Goal: Task Accomplishment & Management: Manage account settings

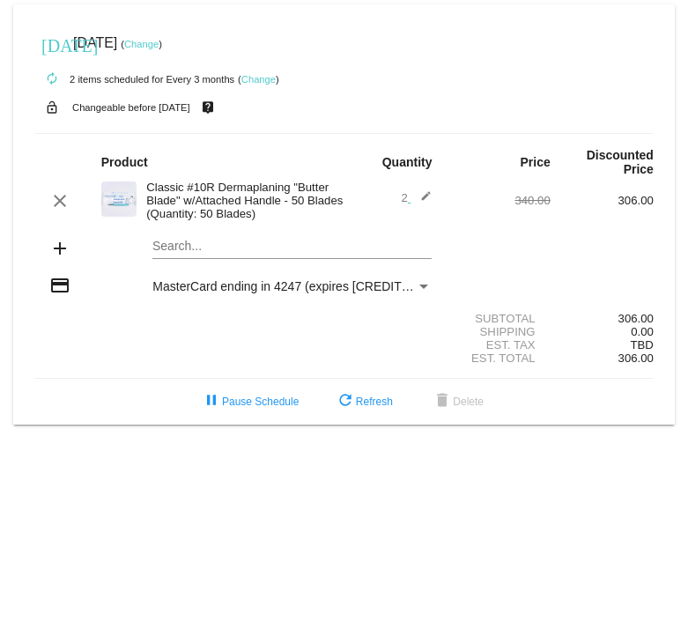
click at [256, 83] on link "Change" at bounding box center [258, 79] width 34 height 11
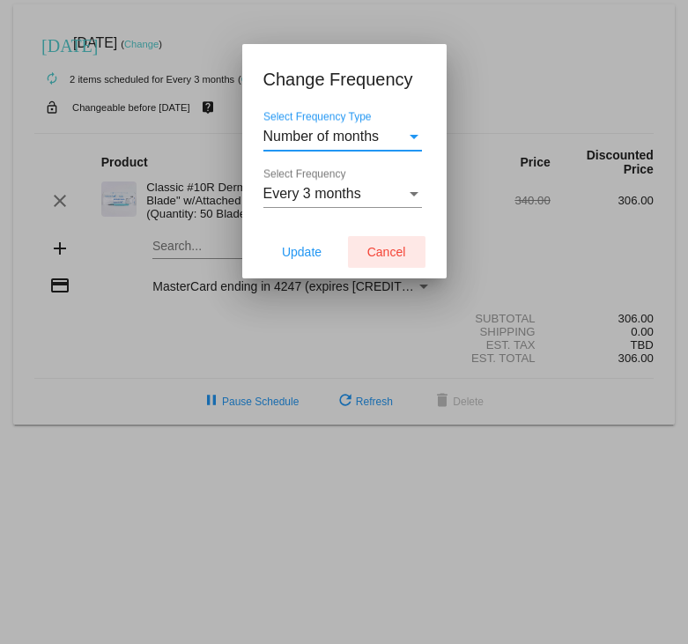
click at [370, 252] on span "Cancel" at bounding box center [386, 252] width 39 height 14
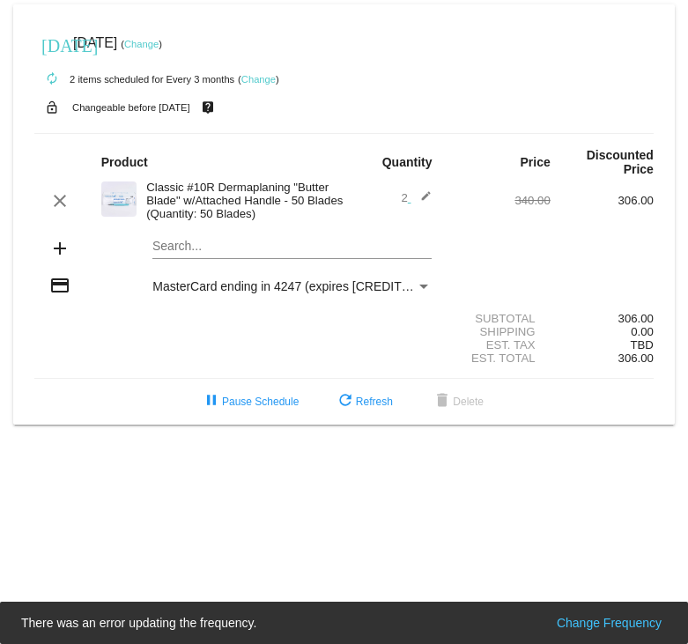
click at [159, 46] on link "Change" at bounding box center [141, 44] width 34 height 11
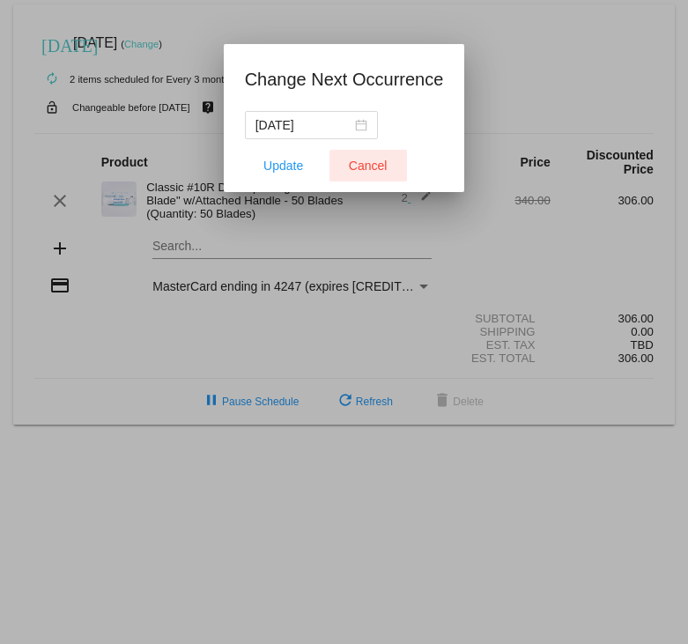
click at [351, 161] on span "Cancel" at bounding box center [368, 166] width 39 height 14
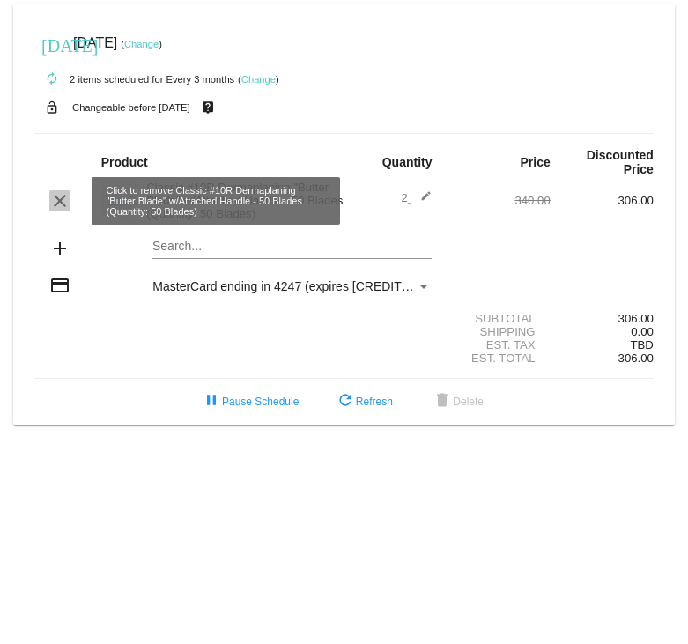
click at [60, 203] on mat-icon "clear" at bounding box center [59, 200] width 21 height 21
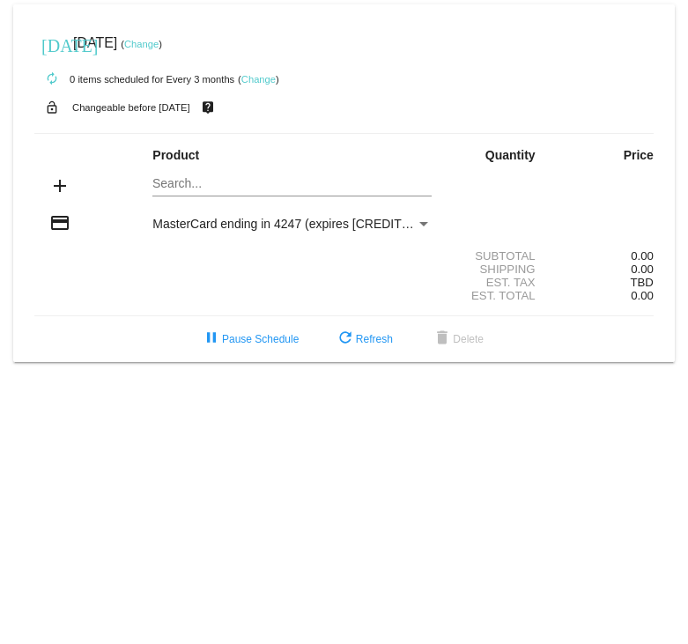
click at [159, 48] on link "Change" at bounding box center [141, 44] width 34 height 11
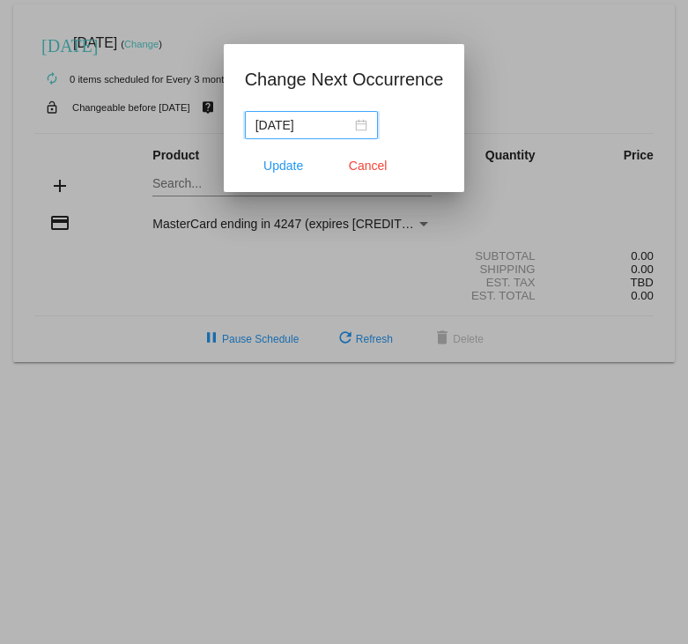
click at [354, 125] on div "[DATE]" at bounding box center [312, 124] width 112 height 19
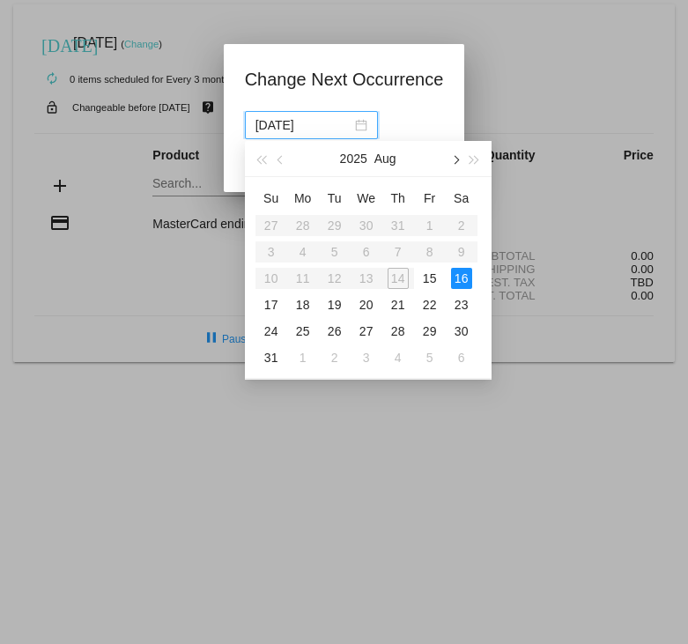
click at [460, 159] on button "button" at bounding box center [454, 158] width 19 height 35
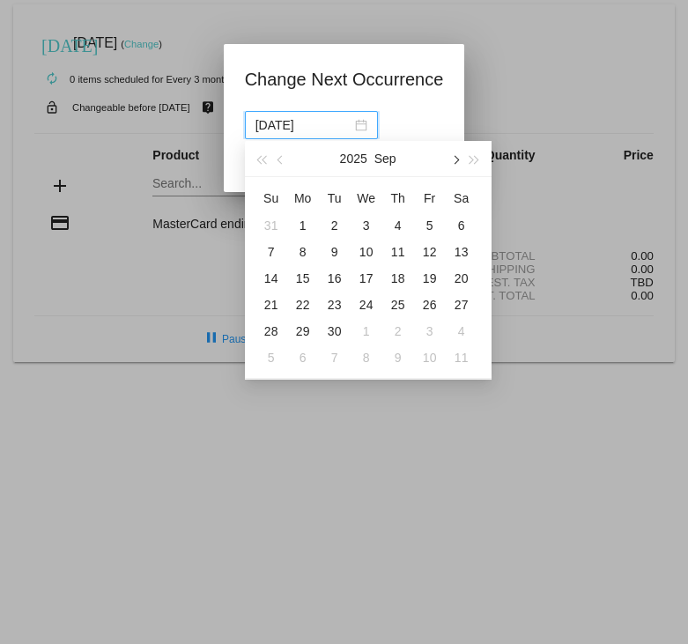
click at [460, 159] on button "button" at bounding box center [454, 158] width 19 height 35
click at [462, 222] on div "1" at bounding box center [461, 225] width 21 height 21
type input "[DATE]"
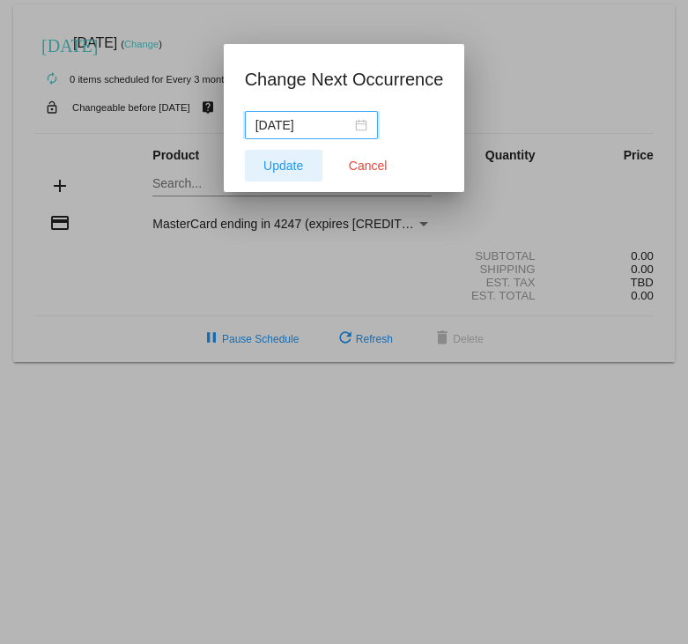
click at [281, 167] on span "Update" at bounding box center [283, 166] width 40 height 14
